Goal: Find contact information: Obtain details needed to contact an individual or organization

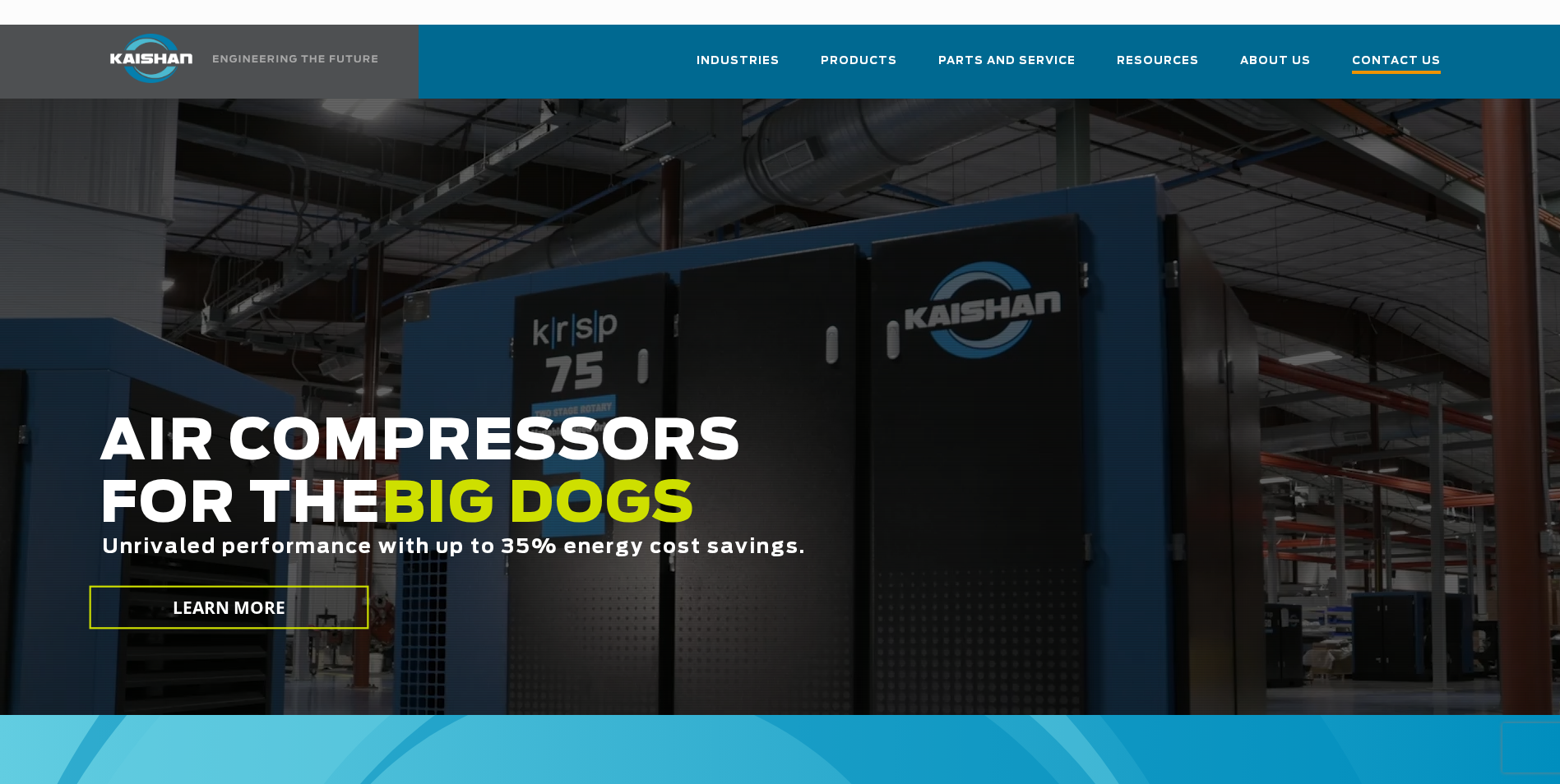
click at [1379, 52] on span "Contact Us" at bounding box center [1396, 63] width 88 height 22
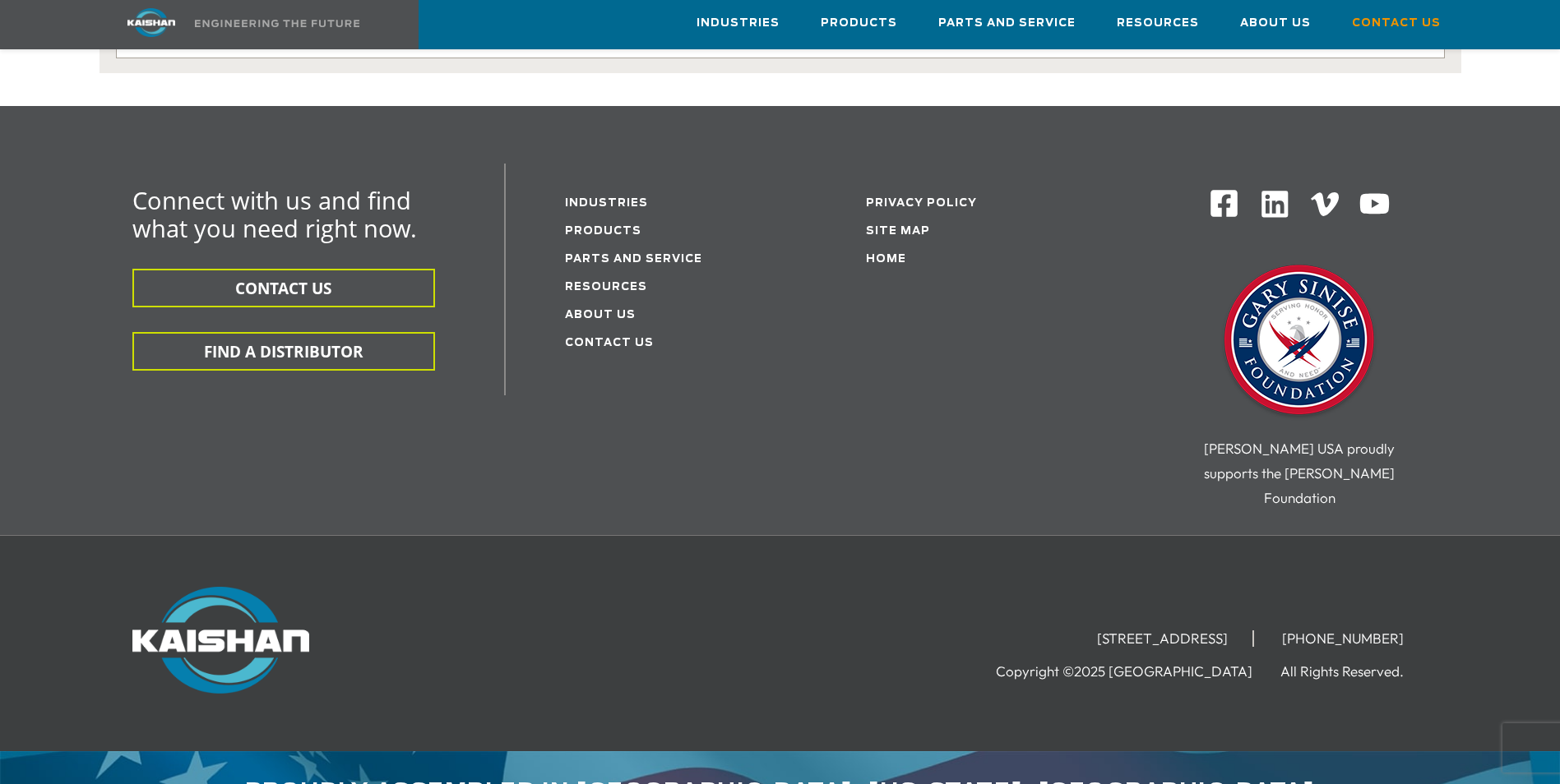
scroll to position [429, 0]
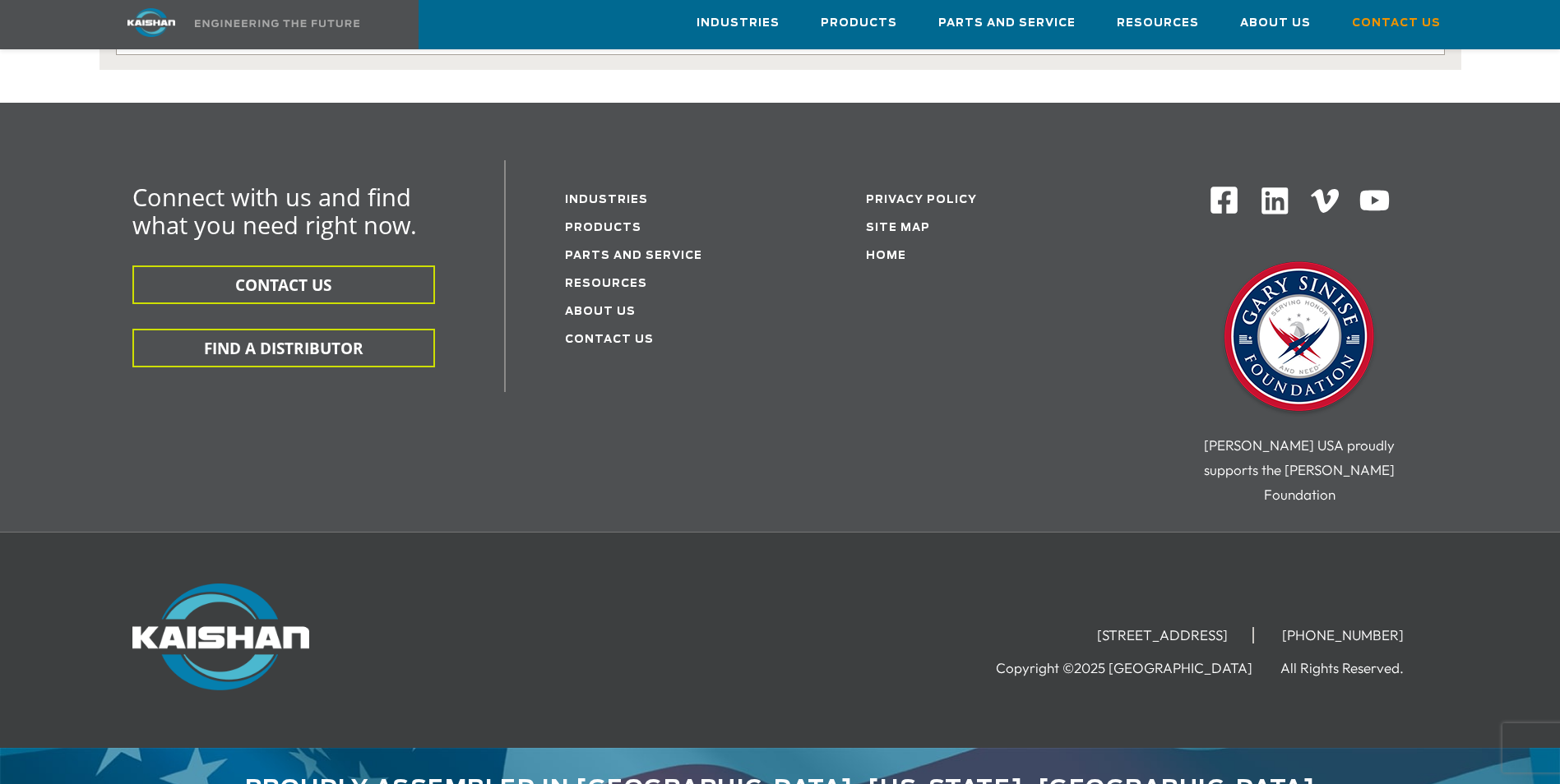
drag, startPoint x: 988, startPoint y: 585, endPoint x: 1264, endPoint y: 576, distance: 276.1
click at [1254, 627] on li "[STREET_ADDRESS]" at bounding box center [1163, 635] width 182 height 16
drag, startPoint x: 1264, startPoint y: 576, endPoint x: 1235, endPoint y: 583, distance: 29.8
copy li "[STREET_ADDRESS]"
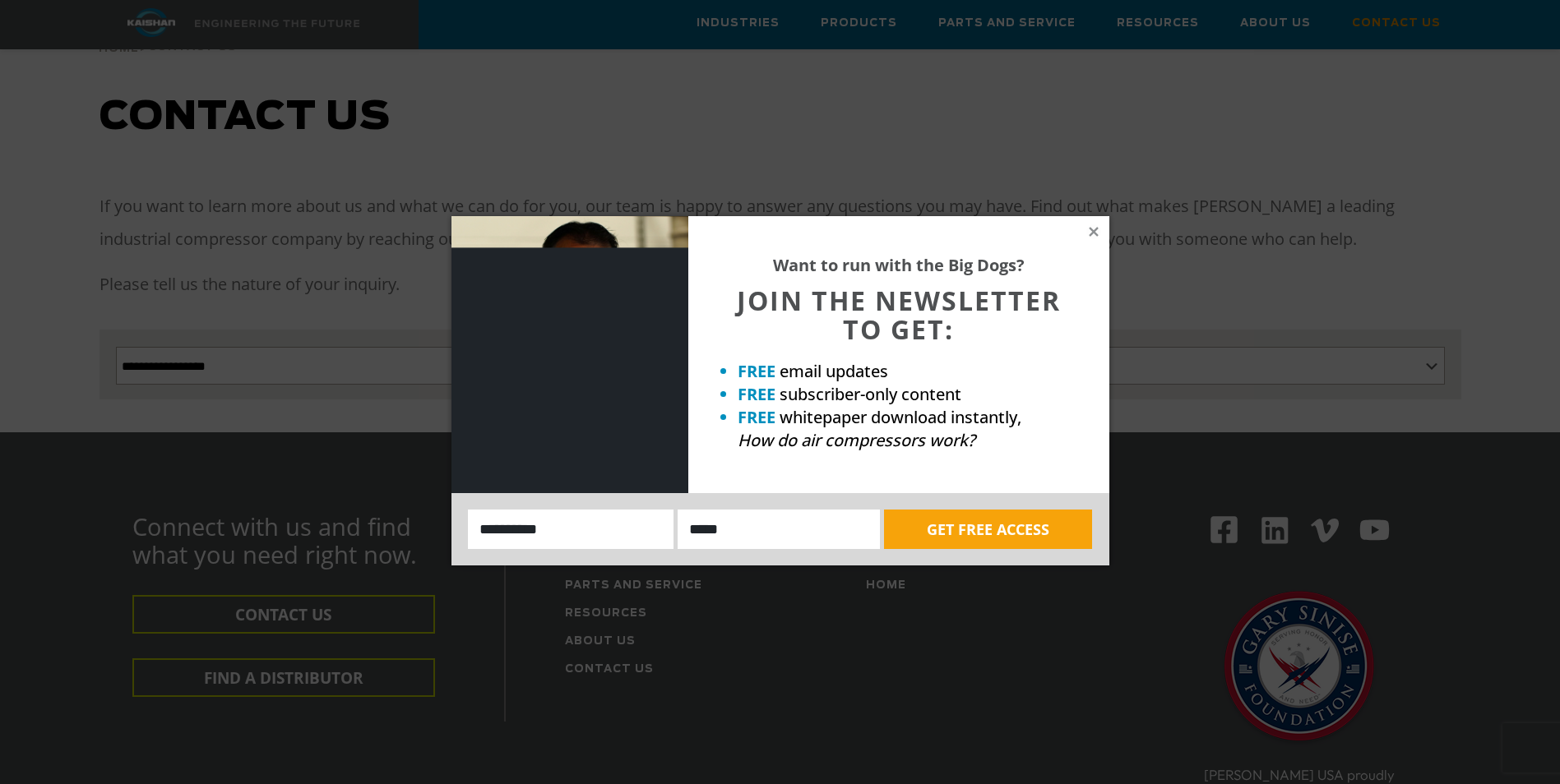
scroll to position [0, 0]
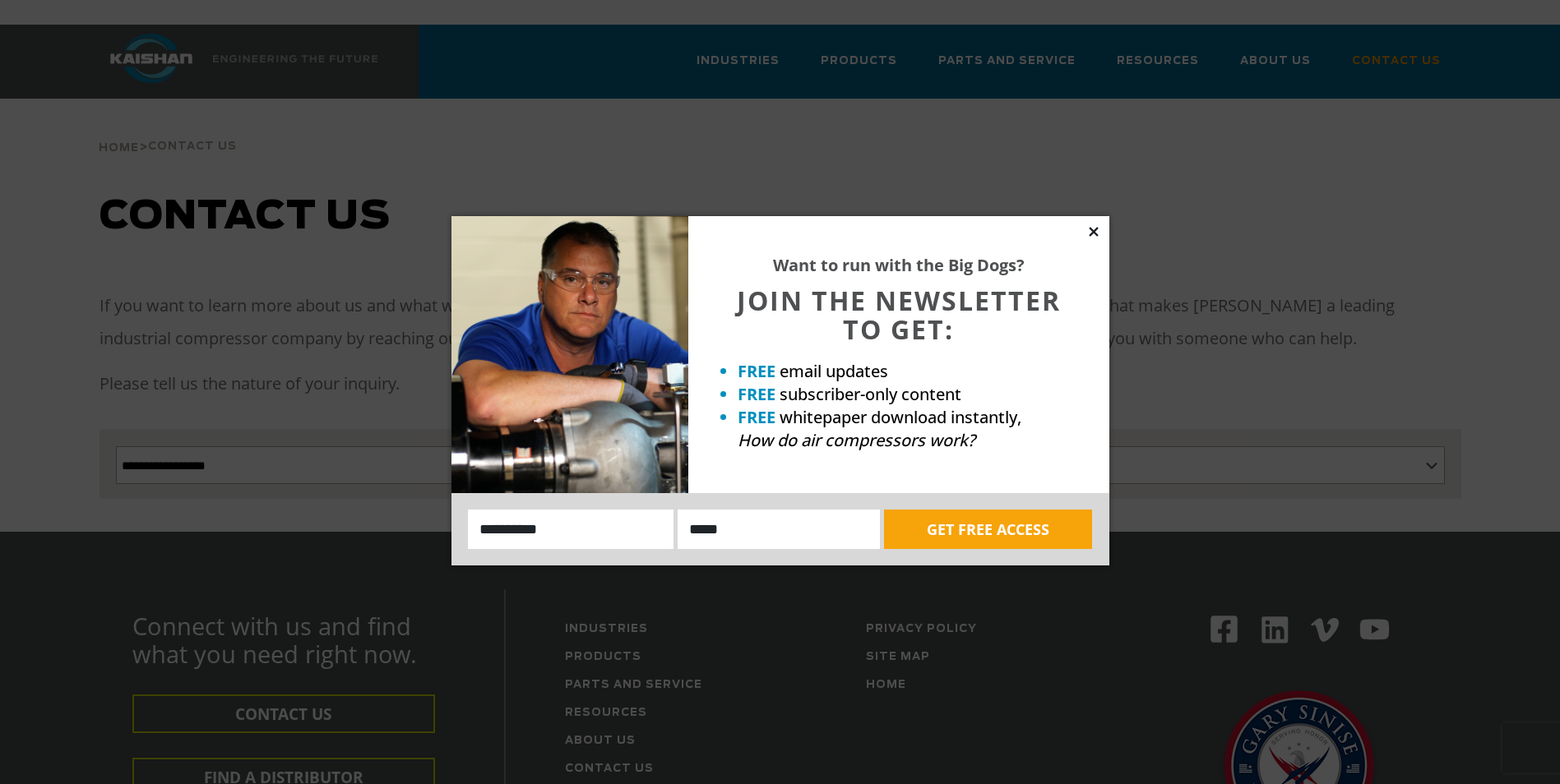
click at [1097, 228] on icon at bounding box center [1093, 231] width 9 height 9
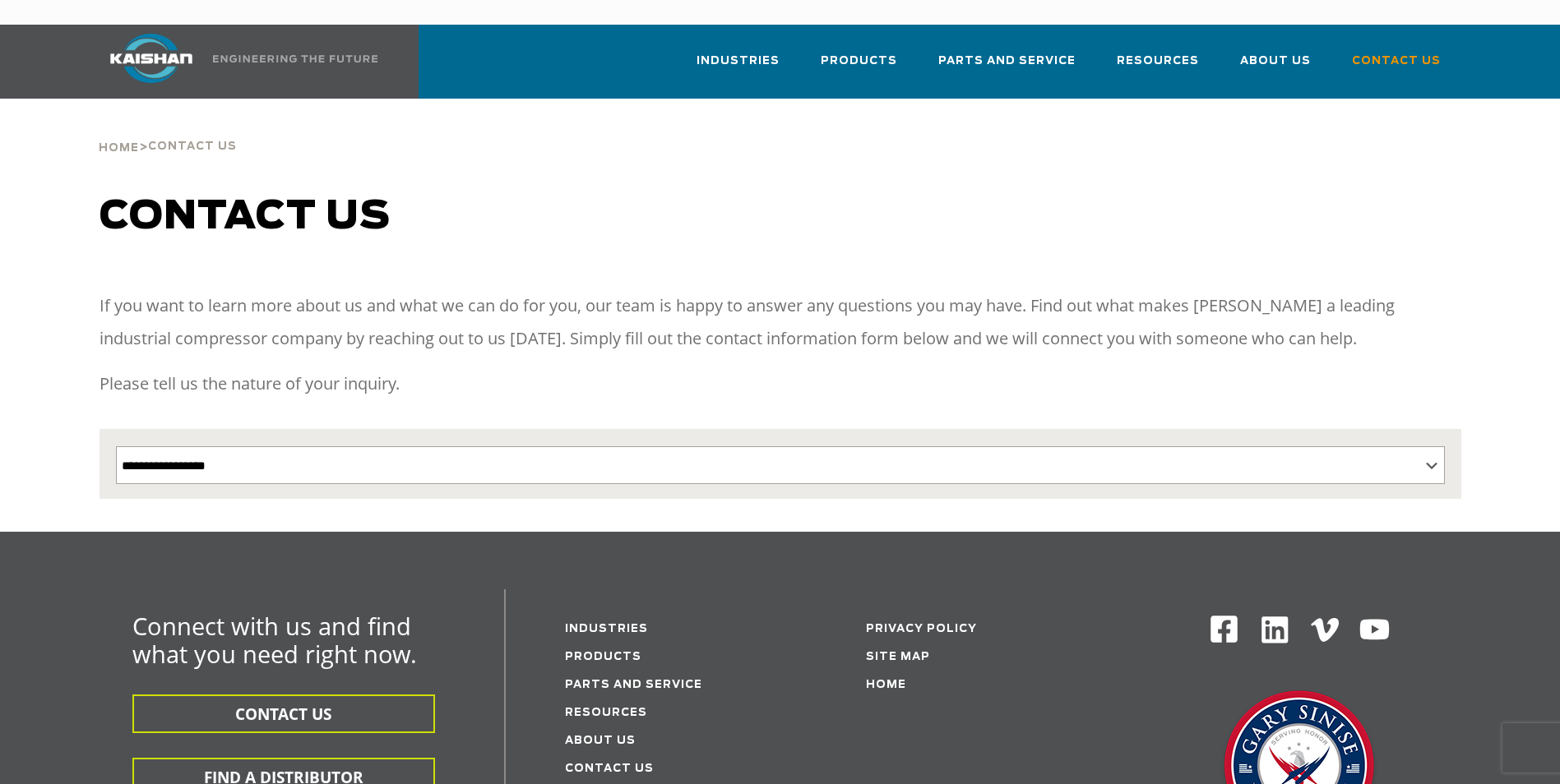
click at [611, 26] on div "Industries Aerospace Agriculture Amusement Parks Aquaculture Automotive Aviatio…" at bounding box center [775, 62] width 1372 height 74
click at [155, 33] on img at bounding box center [151, 58] width 124 height 49
